Goal: Find specific page/section: Locate a particular part of the current website

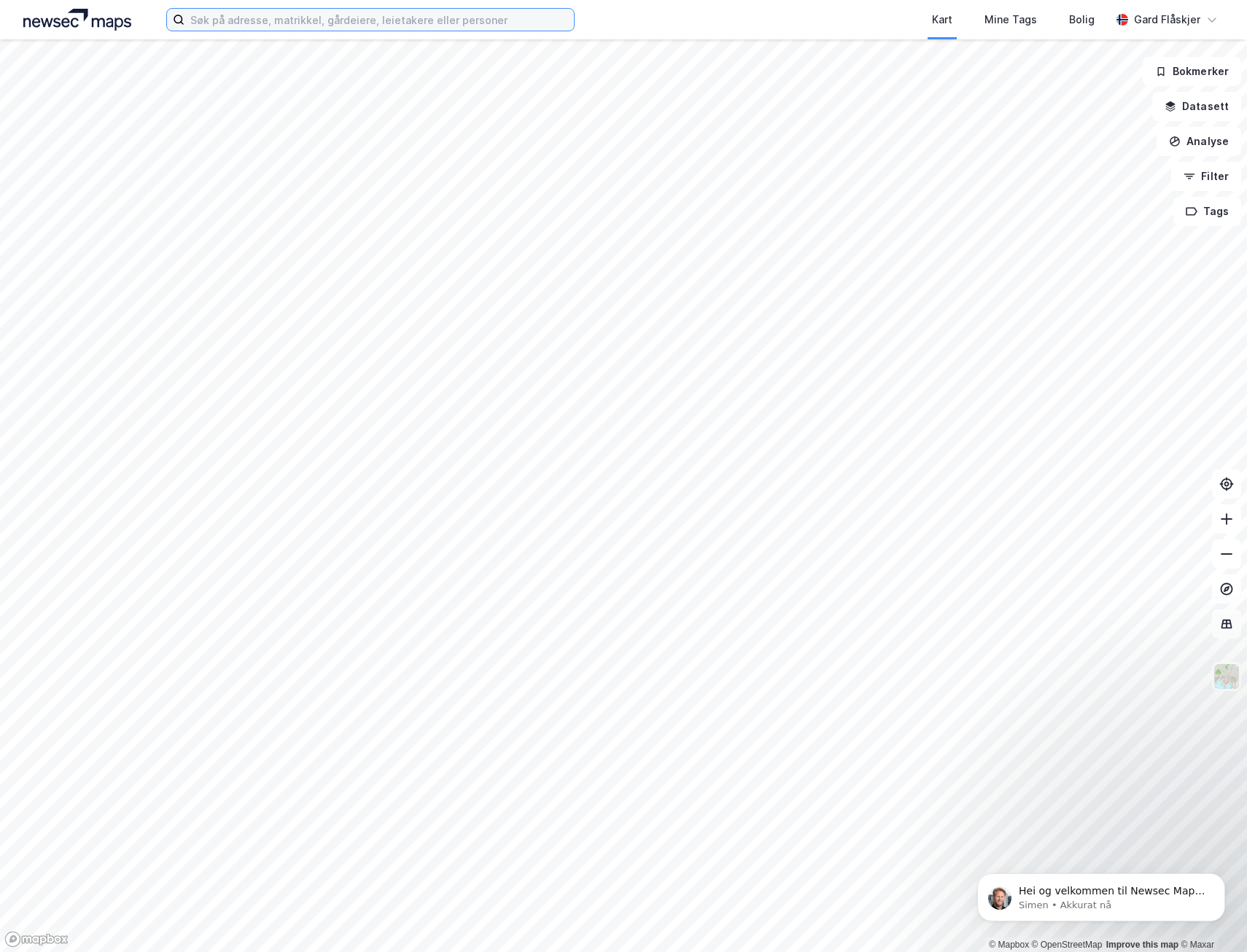
click at [442, 12] on input at bounding box center [379, 19] width 390 height 22
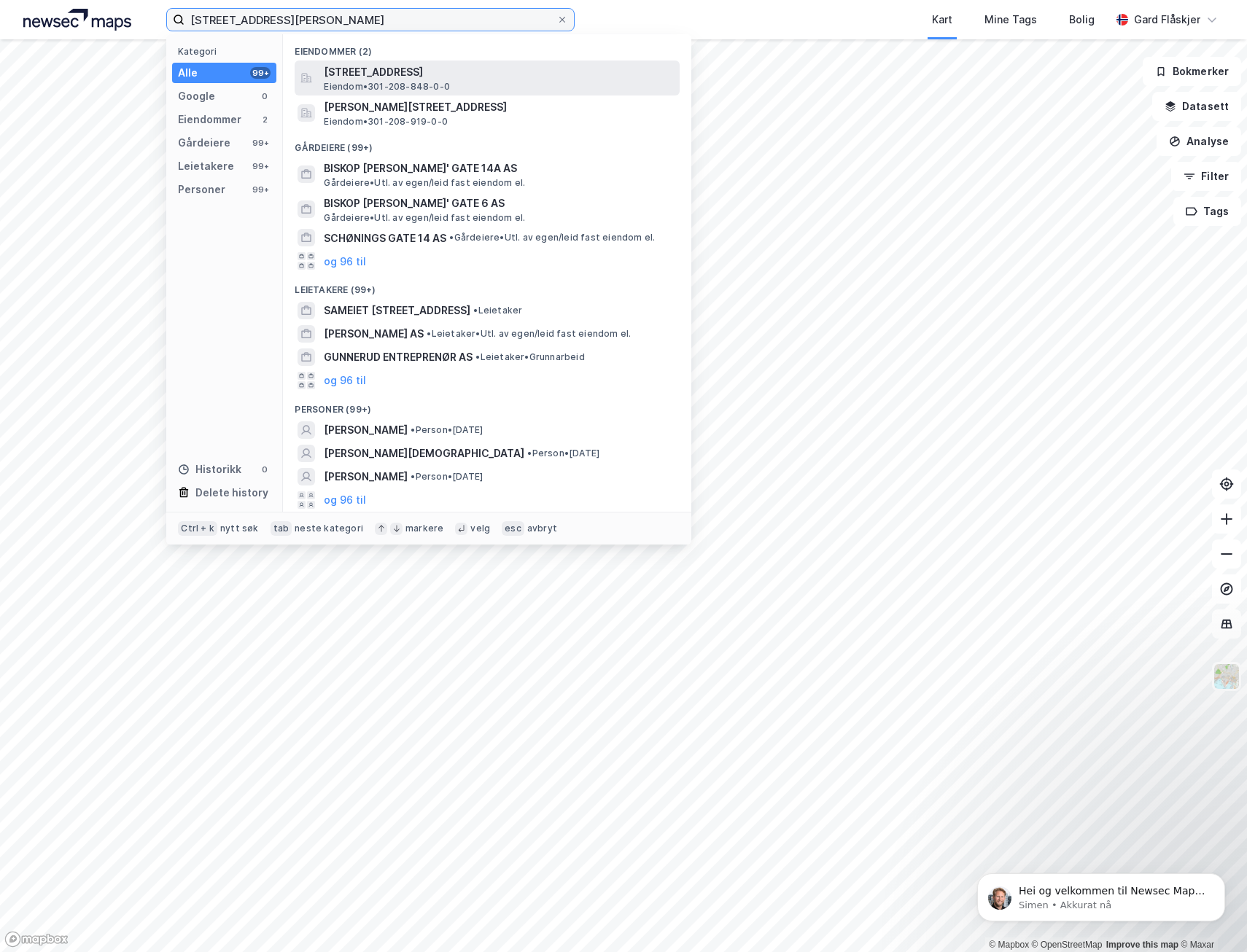
type input "[STREET_ADDRESS][PERSON_NAME]"
click at [418, 85] on span "Eiendom • 301-208-848-0-0" at bounding box center [387, 87] width 127 height 12
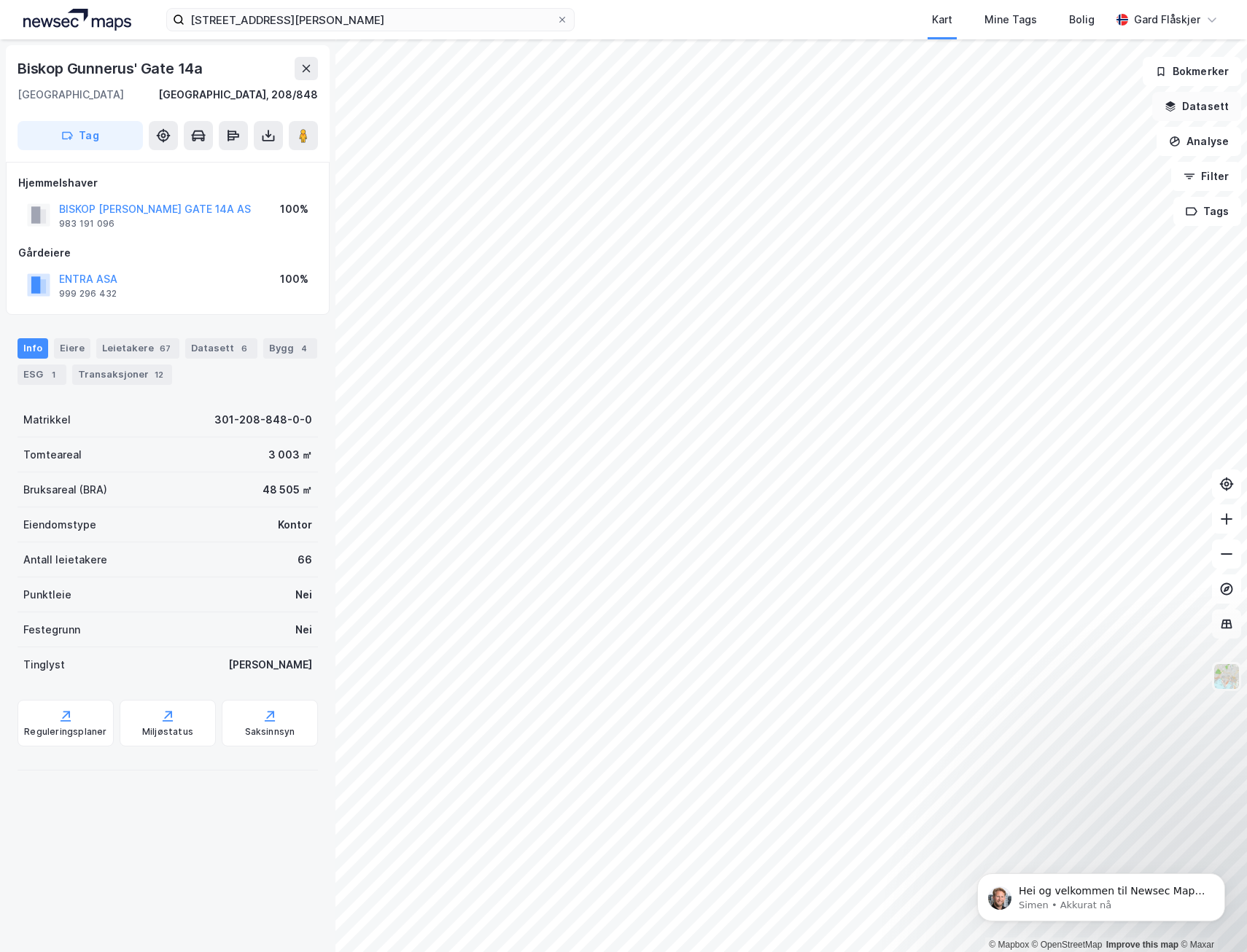
click at [1211, 103] on button "Datasett" at bounding box center [1197, 106] width 89 height 29
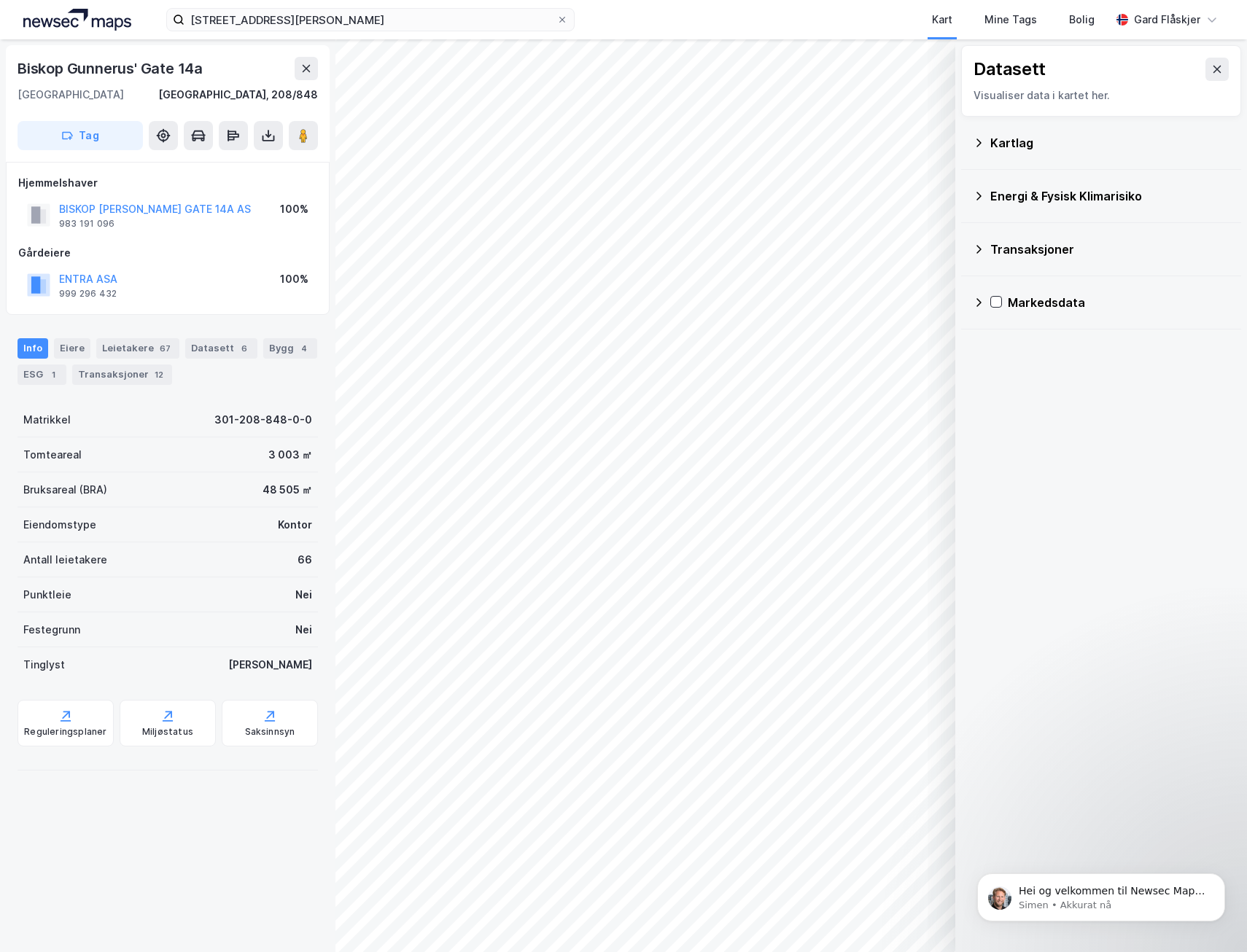
click at [984, 152] on div "Kartlag" at bounding box center [1101, 143] width 257 height 35
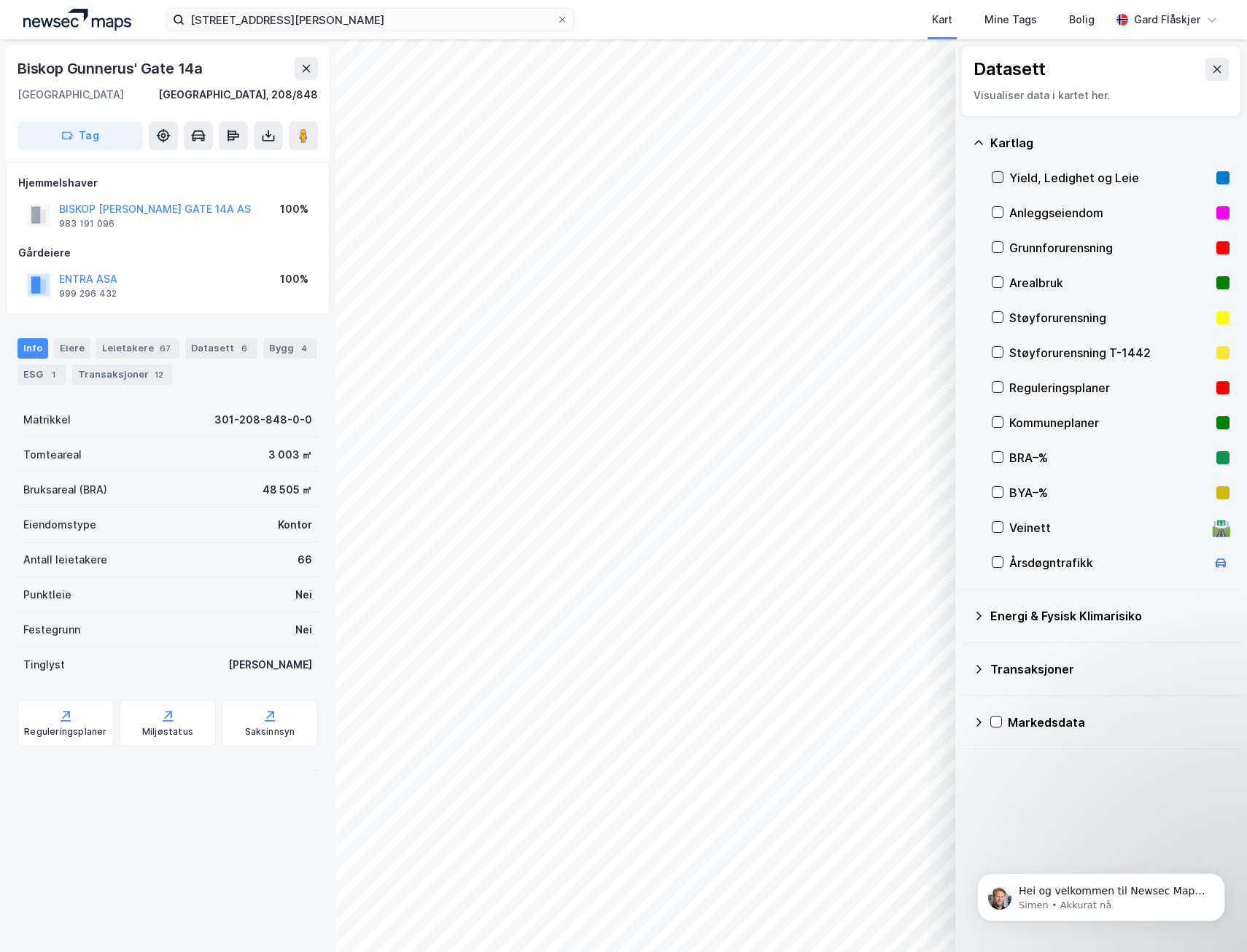
click at [998, 178] on icon at bounding box center [998, 177] width 11 height 11
